Goal: Task Accomplishment & Management: Manage account settings

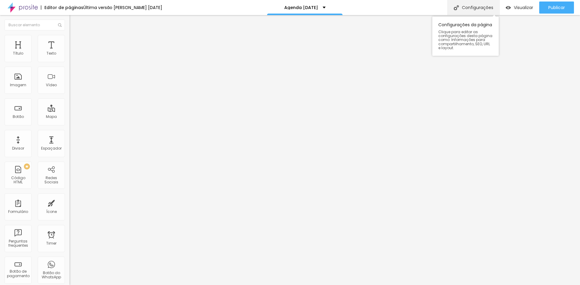
click at [468, 9] on div "Configurações" at bounding box center [473, 7] width 52 height 15
click at [69, 38] on img at bounding box center [71, 37] width 5 height 5
click at [75, 42] on span "Estilo" at bounding box center [79, 39] width 9 height 5
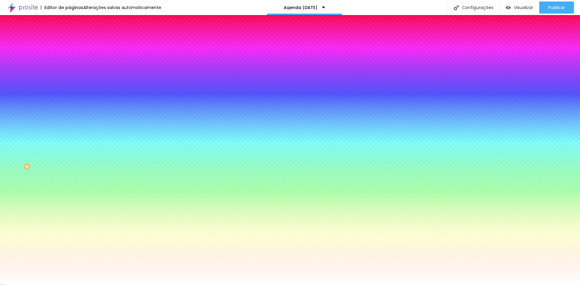
click at [69, 82] on div at bounding box center [103, 82] width 69 height 0
click at [69, 88] on input "#FFFFFF" at bounding box center [105, 85] width 72 height 6
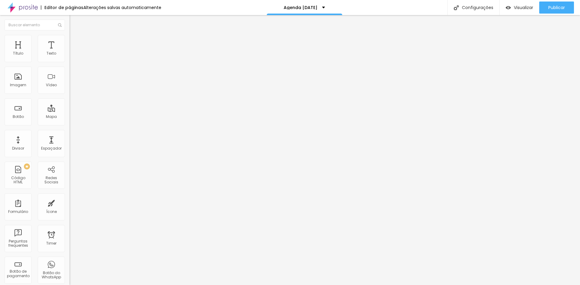
click at [69, 39] on li "Avançado" at bounding box center [103, 38] width 69 height 6
click at [69, 35] on li "Estilo" at bounding box center [103, 32] width 69 height 6
click at [69, 89] on button "button" at bounding box center [73, 86] width 8 height 6
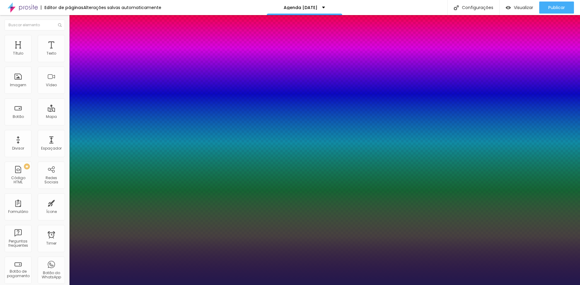
type input "1"
select select "Lora-Italic"
type input "1"
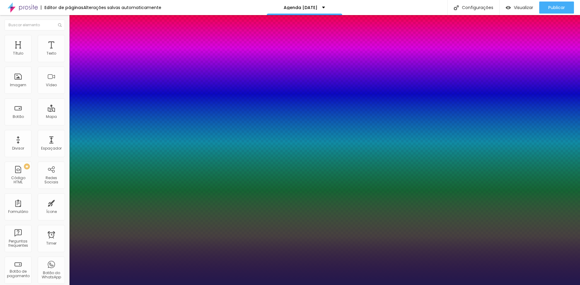
click at [268, 285] on div at bounding box center [290, 285] width 580 height 0
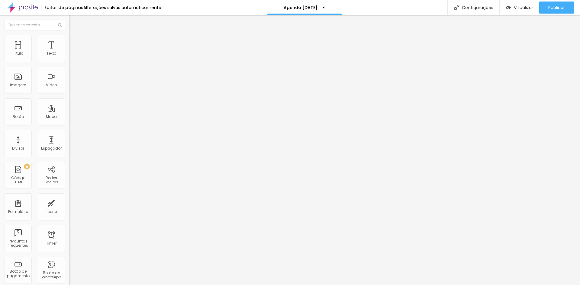
click at [69, 55] on span "Encaixotado" at bounding box center [81, 52] width 24 height 5
click at [69, 64] on span "Completo" at bounding box center [78, 61] width 18 height 5
click at [75, 42] on span "Estilo" at bounding box center [79, 39] width 9 height 5
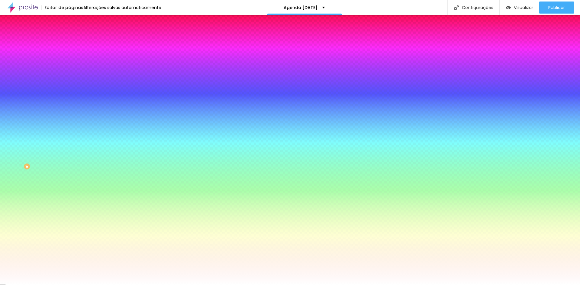
click at [73, 80] on icon "button" at bounding box center [74, 78] width 2 height 4
click at [69, 88] on input "#FFFFFF" at bounding box center [105, 85] width 72 height 6
click at [69, 82] on div at bounding box center [103, 82] width 69 height 0
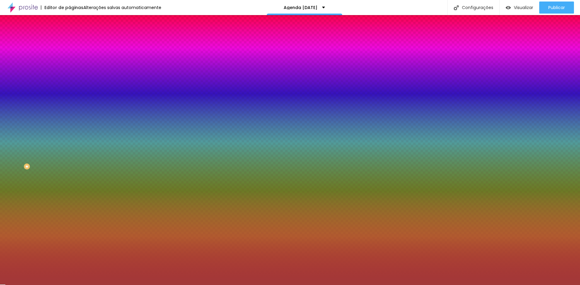
click at [35, 134] on div at bounding box center [290, 142] width 580 height 285
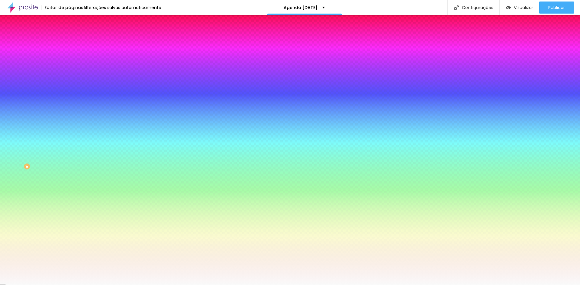
drag, startPoint x: 35, startPoint y: 133, endPoint x: 5, endPoint y: 118, distance: 33.1
click at [69, 118] on div "Imagem de fundo Adicionar imagem Efeito da Imagem Nenhum Nenhum Parallax Cor de…" at bounding box center [103, 86] width 69 height 78
type input "#FFFFFF"
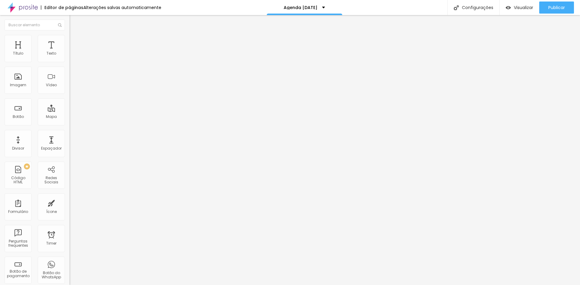
click at [72, 88] on icon "button" at bounding box center [74, 86] width 4 height 4
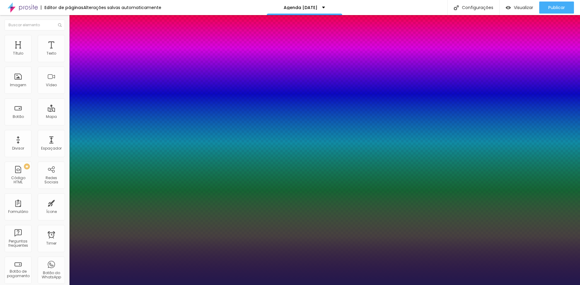
type input "1"
type input "11"
type input "1"
type input "12"
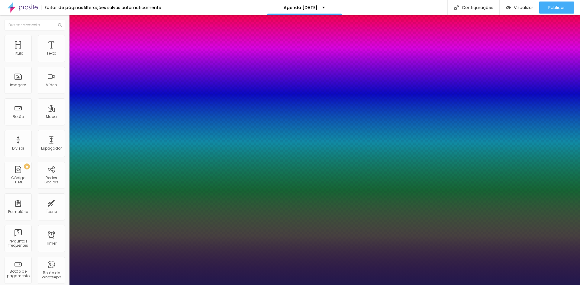
type input "12"
type input "1"
type input "13"
type input "1"
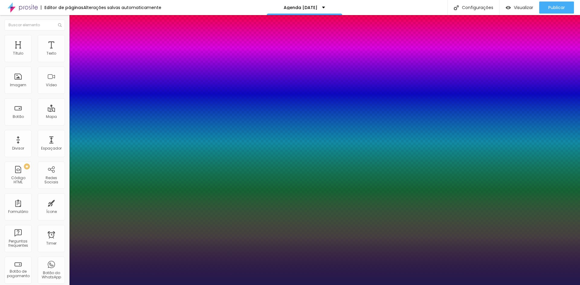
type input "14"
type input "1"
type input "15"
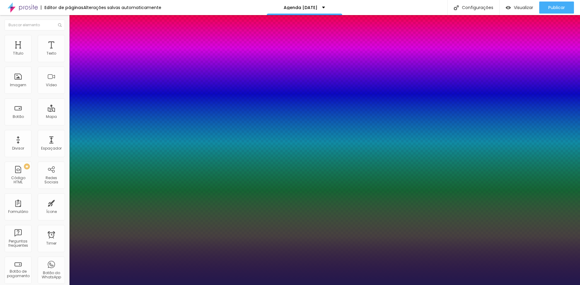
type input "1"
type input "16"
type input "1"
type input "17"
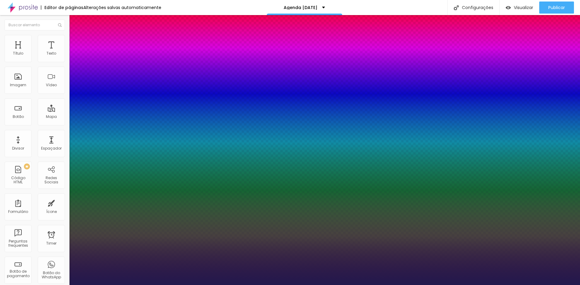
type input "17"
type input "1"
type input "18"
type input "1"
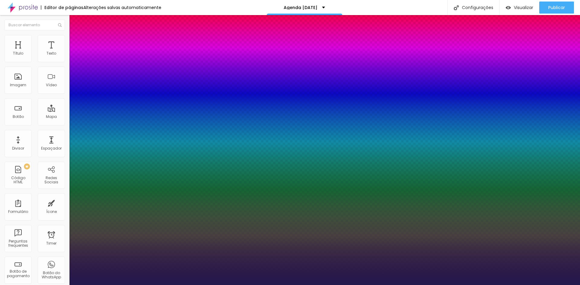
type input "19"
type input "1"
type input "22"
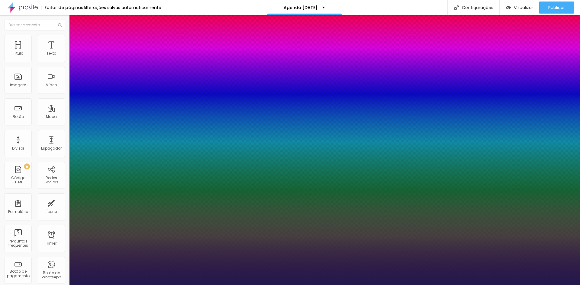
type input "1"
type input "24"
type input "1"
type input "25"
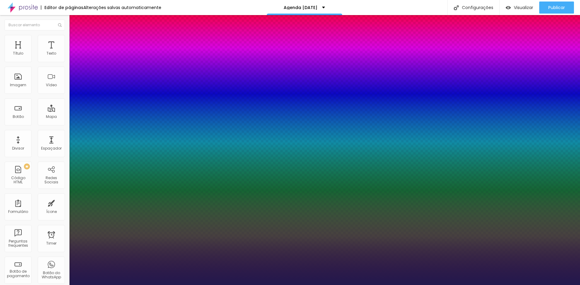
type input "25"
type input "1"
type input "26"
type input "1"
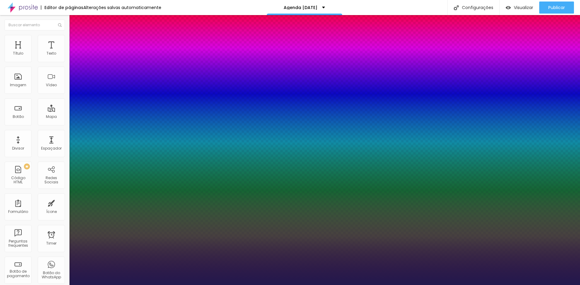
type input "25"
type input "1"
type input "24"
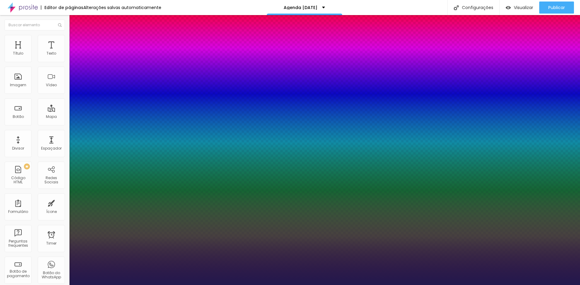
type input "1"
type input "23"
type input "1"
drag, startPoint x: 79, startPoint y: 171, endPoint x: 85, endPoint y: 172, distance: 5.9
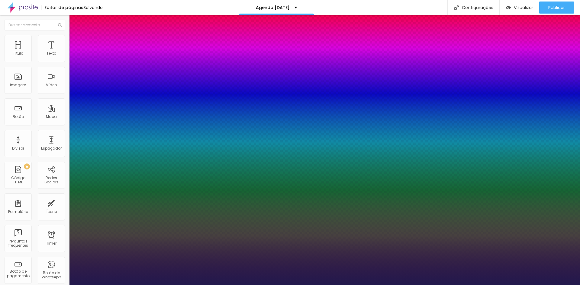
type input "23"
type input "1"
click at [556, 285] on div at bounding box center [290, 285] width 580 height 0
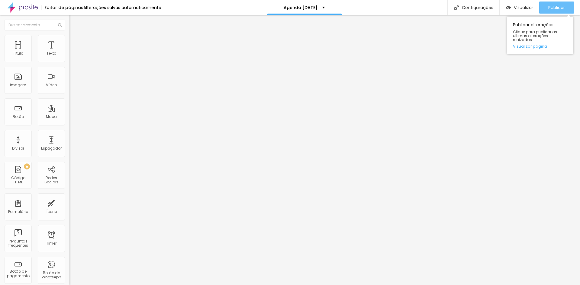
click at [556, 5] on span "Publicar" at bounding box center [556, 7] width 17 height 5
click at [554, 5] on span "Publicar" at bounding box center [556, 7] width 17 height 5
click at [558, 8] on span "Publicar" at bounding box center [556, 7] width 17 height 5
click at [554, 5] on span "Publicar" at bounding box center [556, 7] width 17 height 5
